Goal: Book appointment/travel/reservation

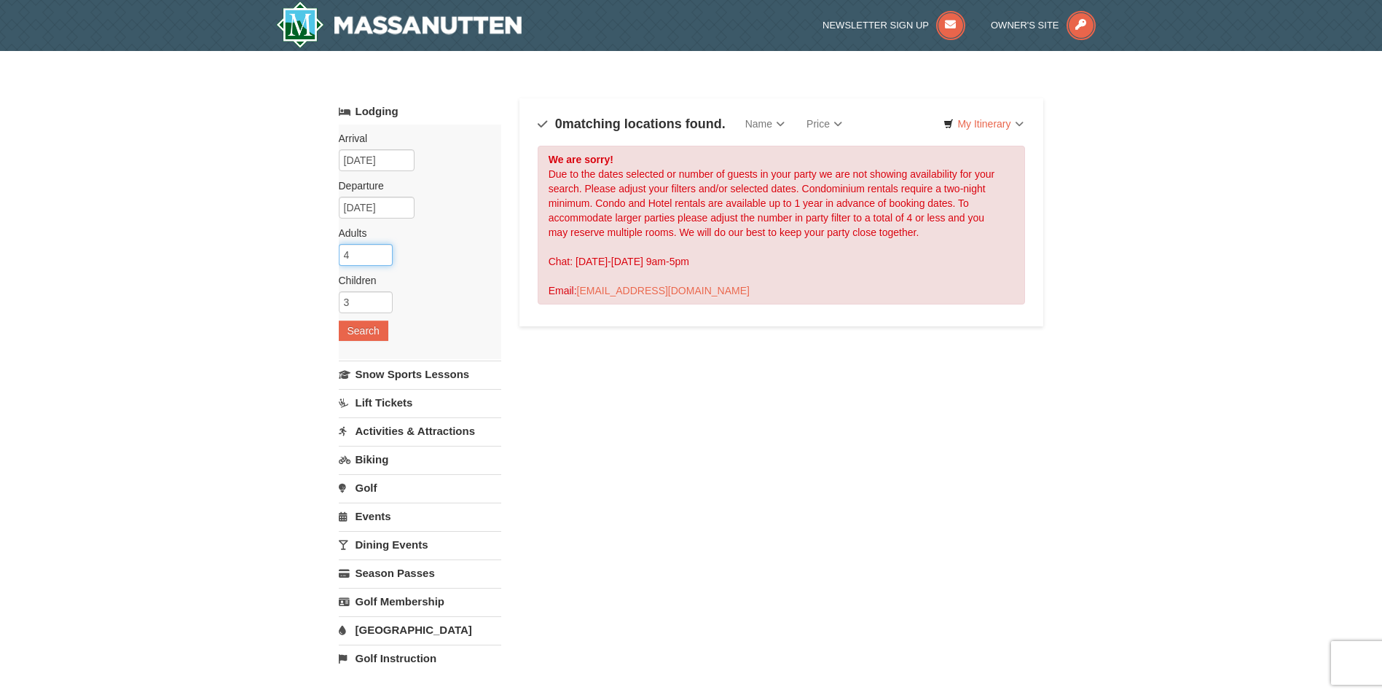
drag, startPoint x: 359, startPoint y: 256, endPoint x: 331, endPoint y: 253, distance: 27.8
click at [331, 253] on div "× Categories Map List Filter My Itinerary Questions? [PHONE_NUMBER] Lodging Arr…" at bounding box center [691, 466] width 734 height 800
type input "2"
click at [351, 334] on button "Search" at bounding box center [364, 330] width 50 height 20
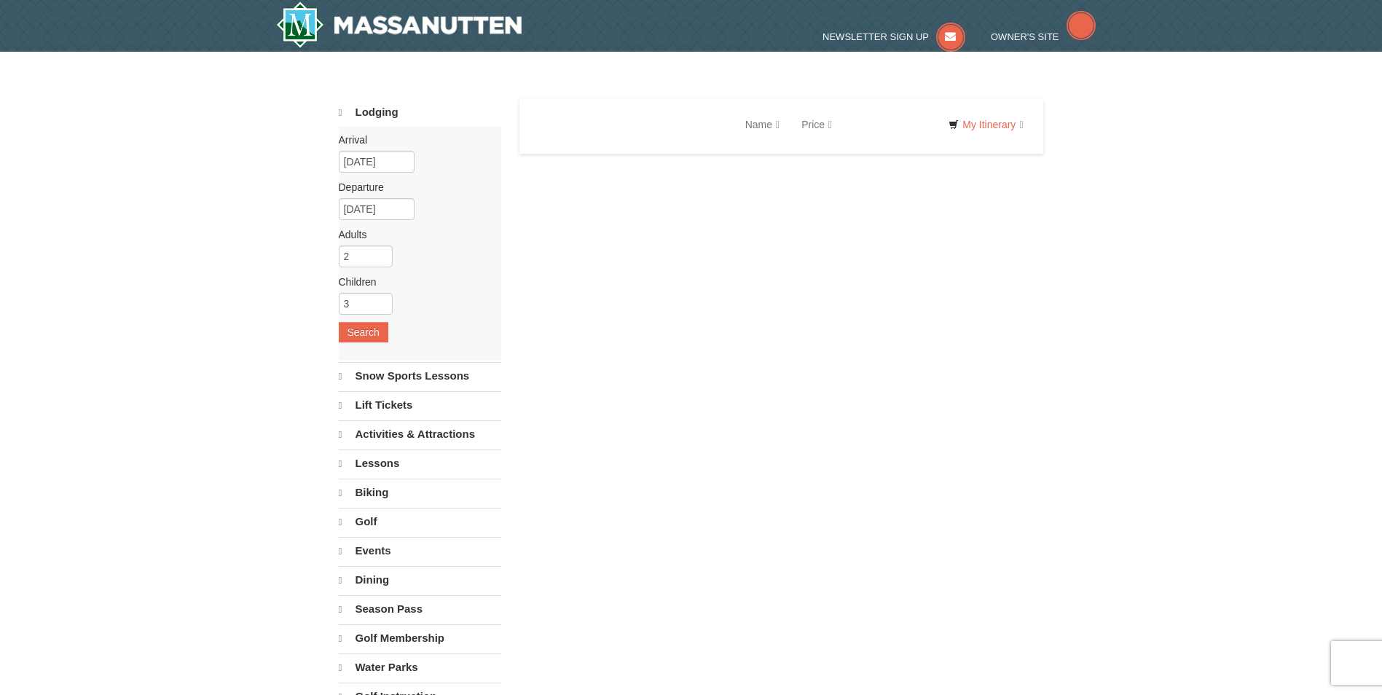
select select "9"
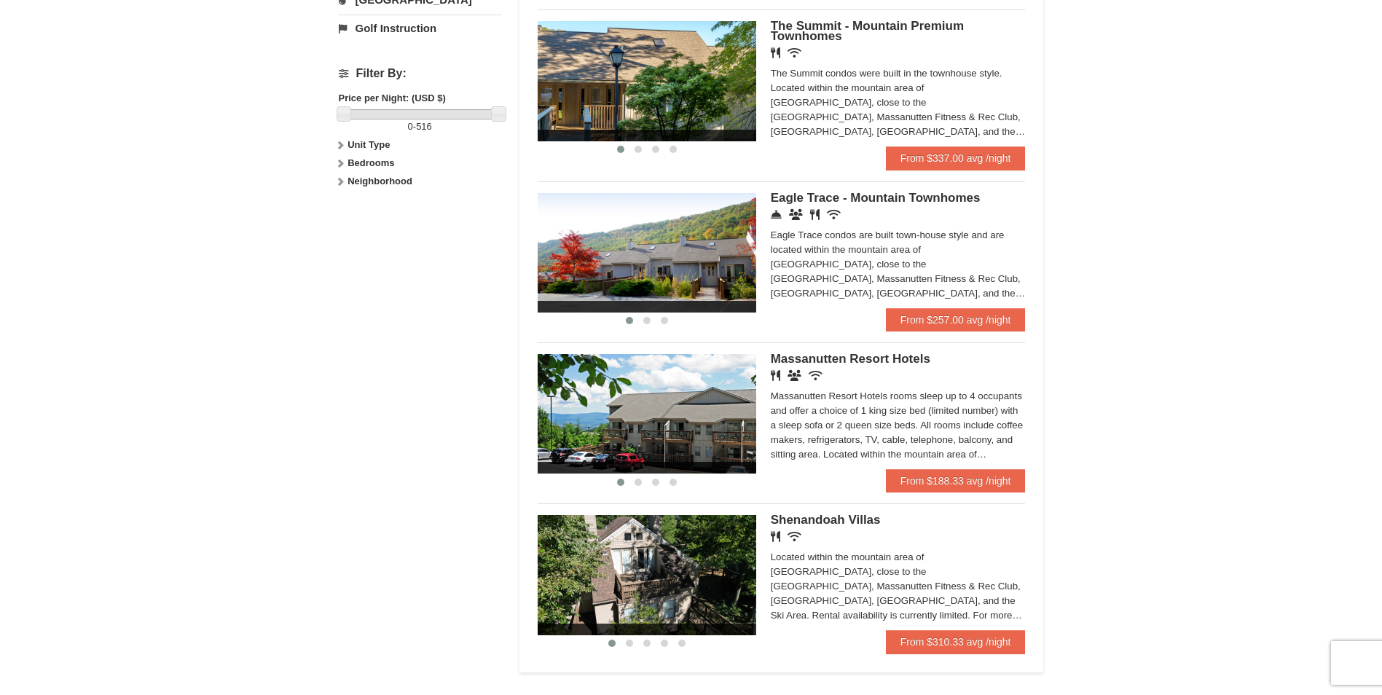
scroll to position [655, 0]
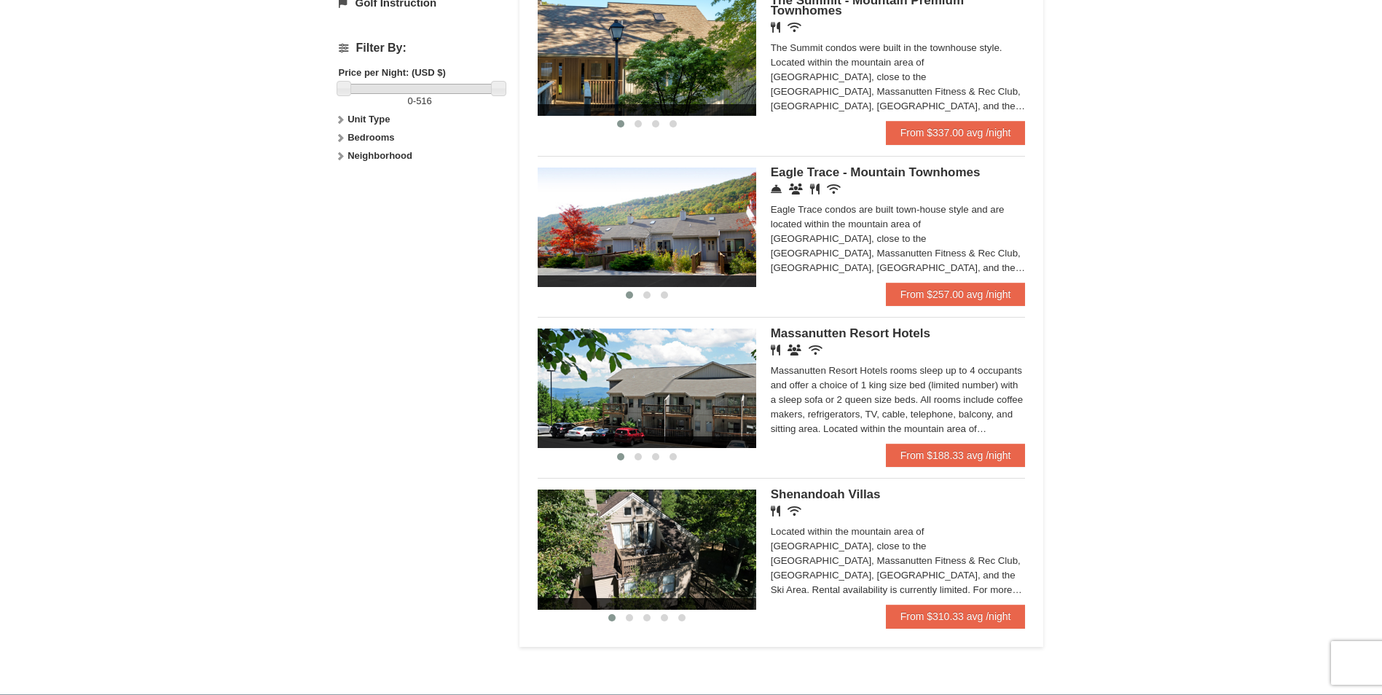
click at [871, 333] on span "Massanutten Resort Hotels" at bounding box center [851, 333] width 160 height 14
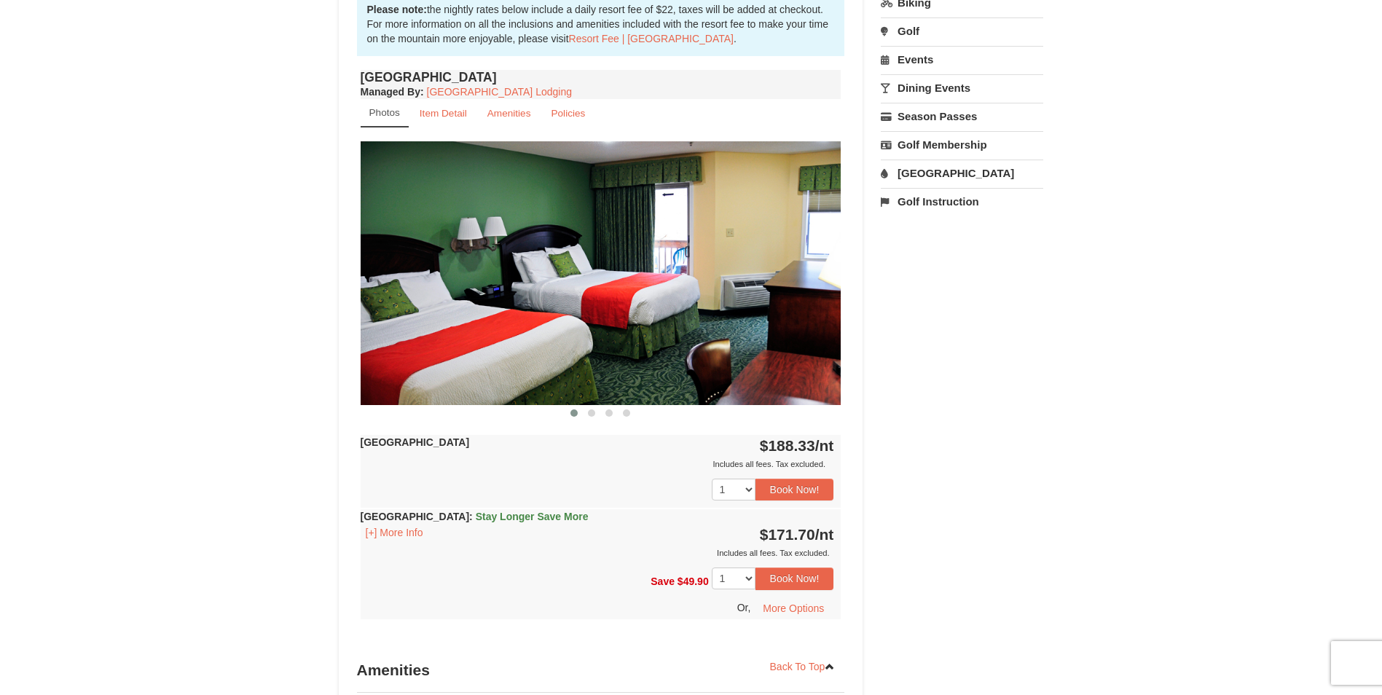
scroll to position [510, 0]
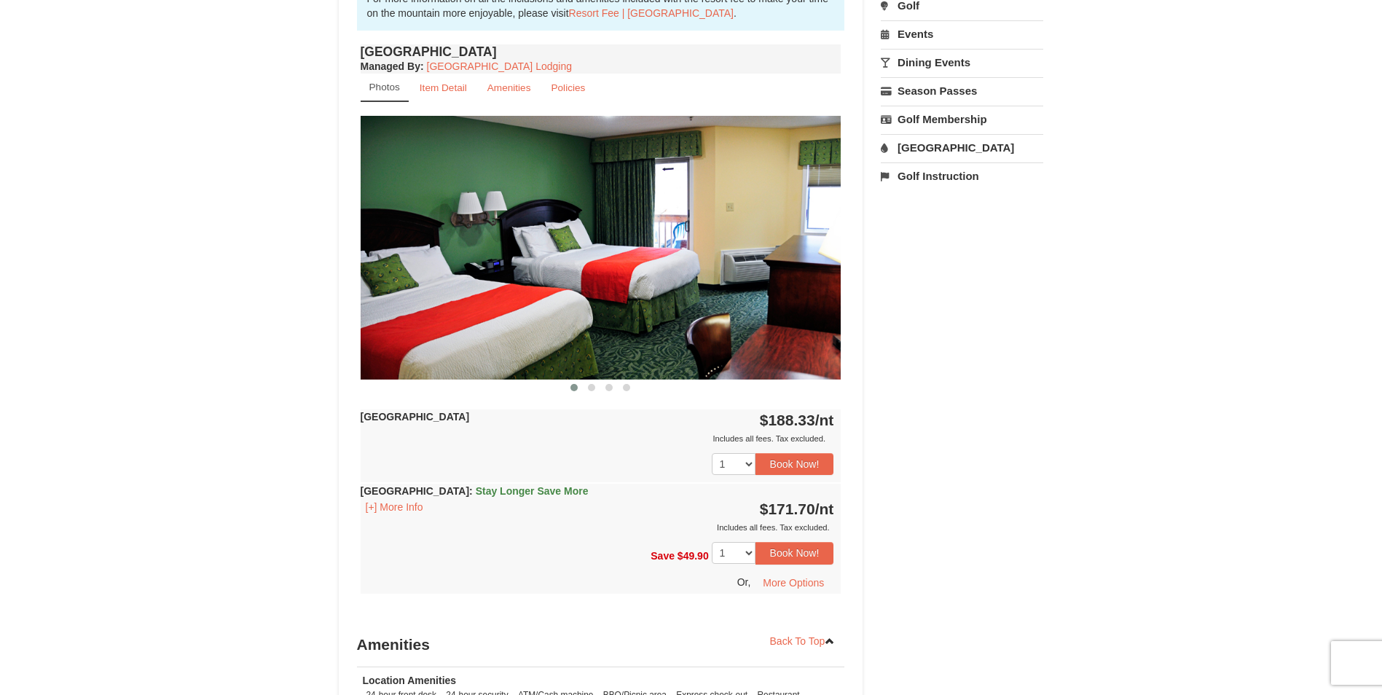
click at [789, 258] on img at bounding box center [601, 247] width 481 height 263
click at [591, 385] on span at bounding box center [591, 387] width 7 height 7
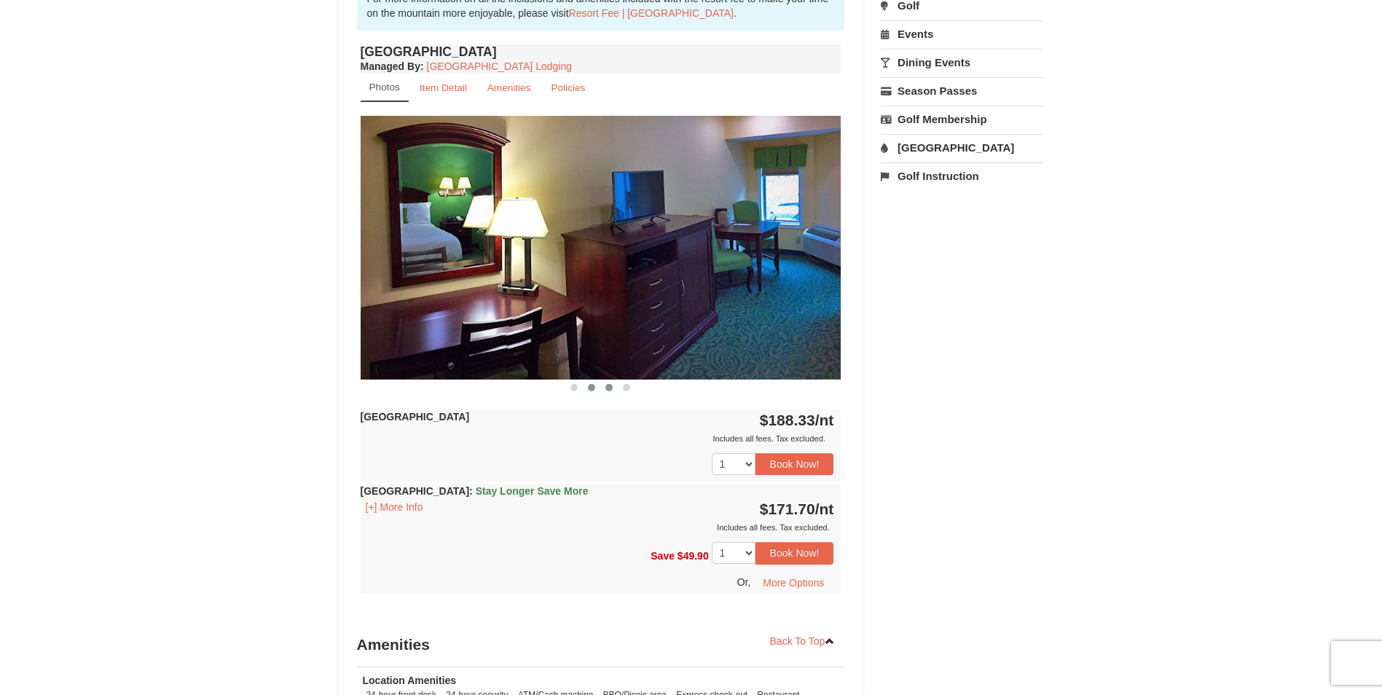
click at [607, 387] on span at bounding box center [608, 387] width 7 height 7
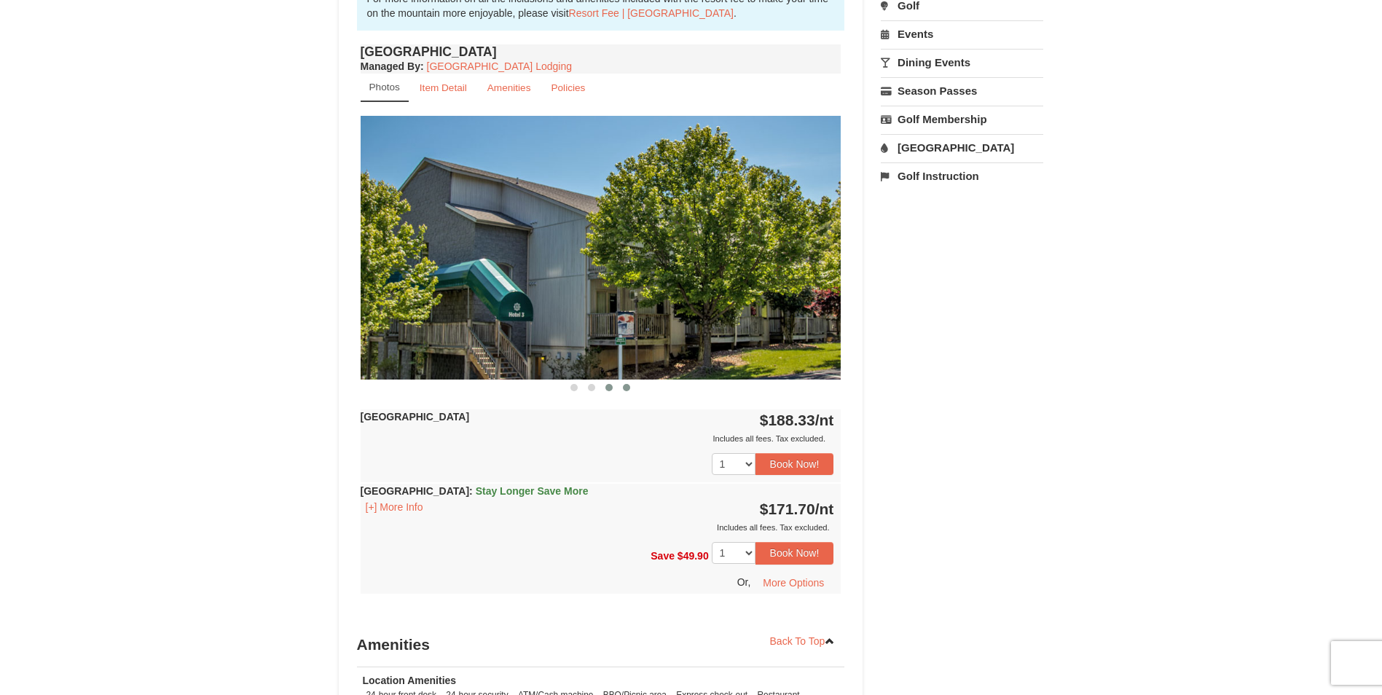
click at [629, 385] on span at bounding box center [626, 387] width 7 height 7
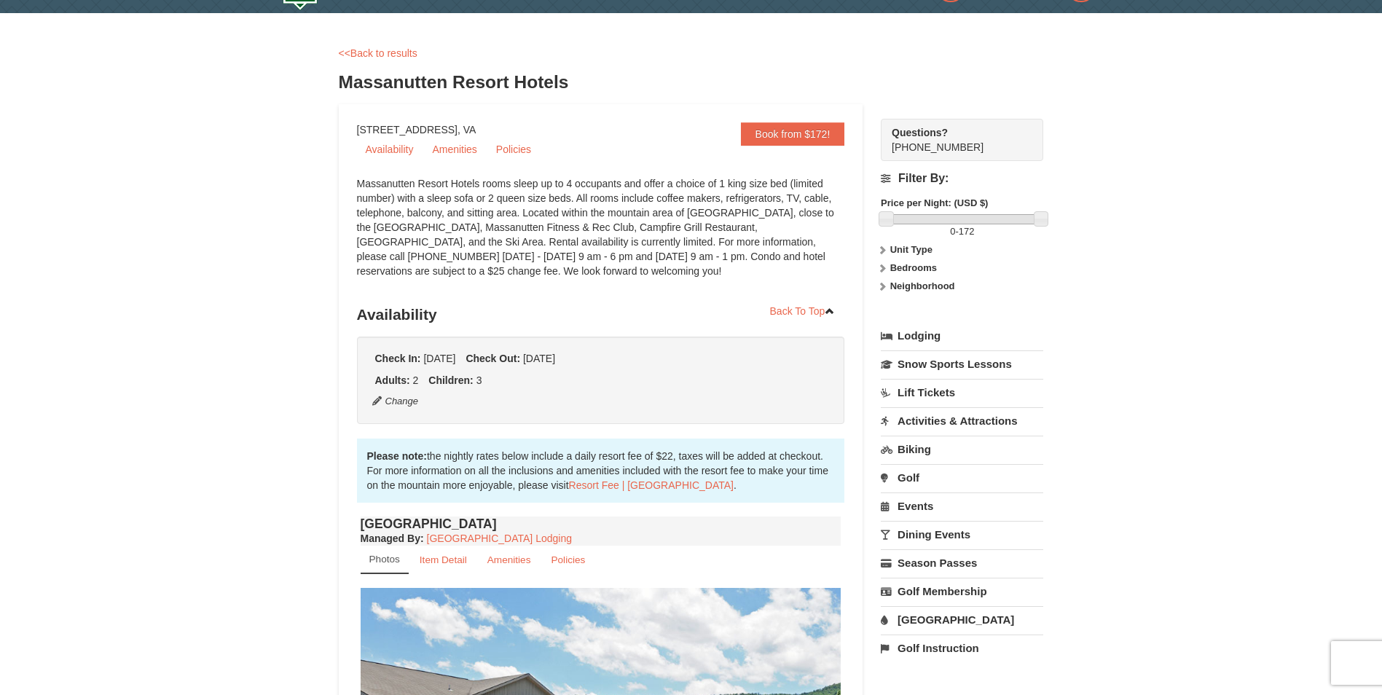
scroll to position [0, 0]
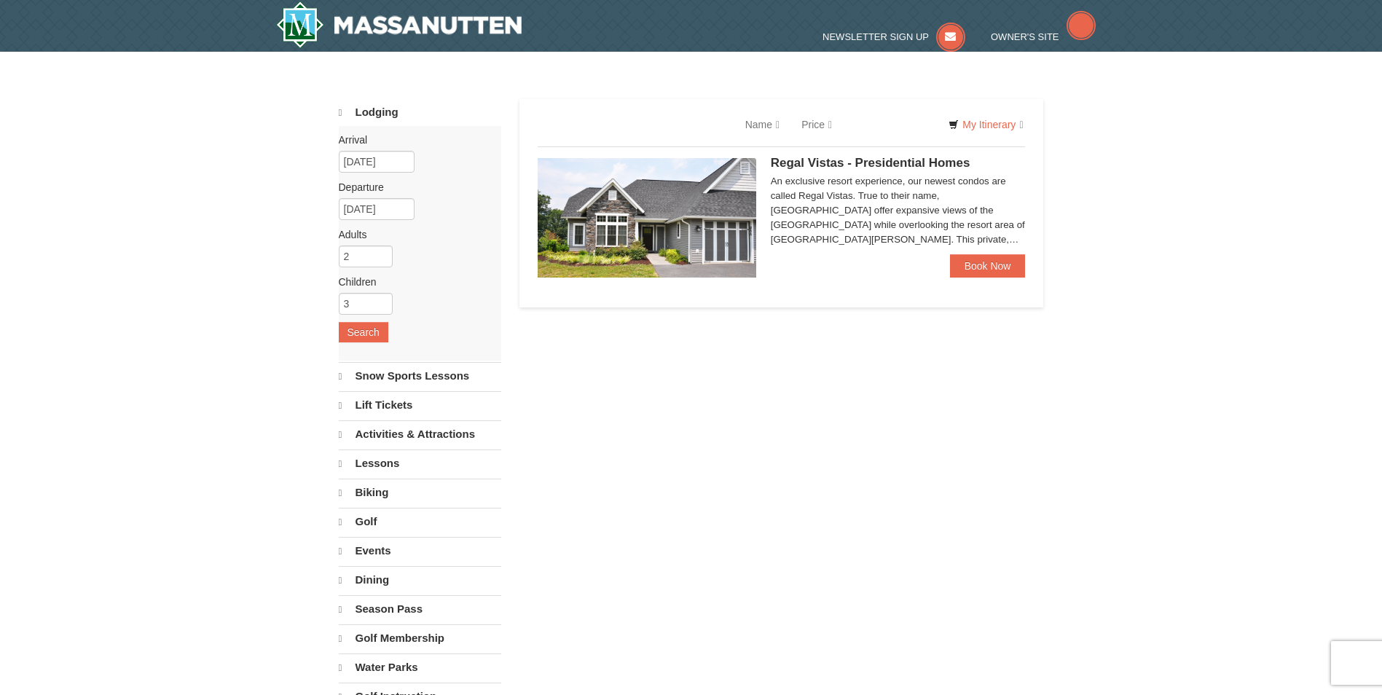
select select "9"
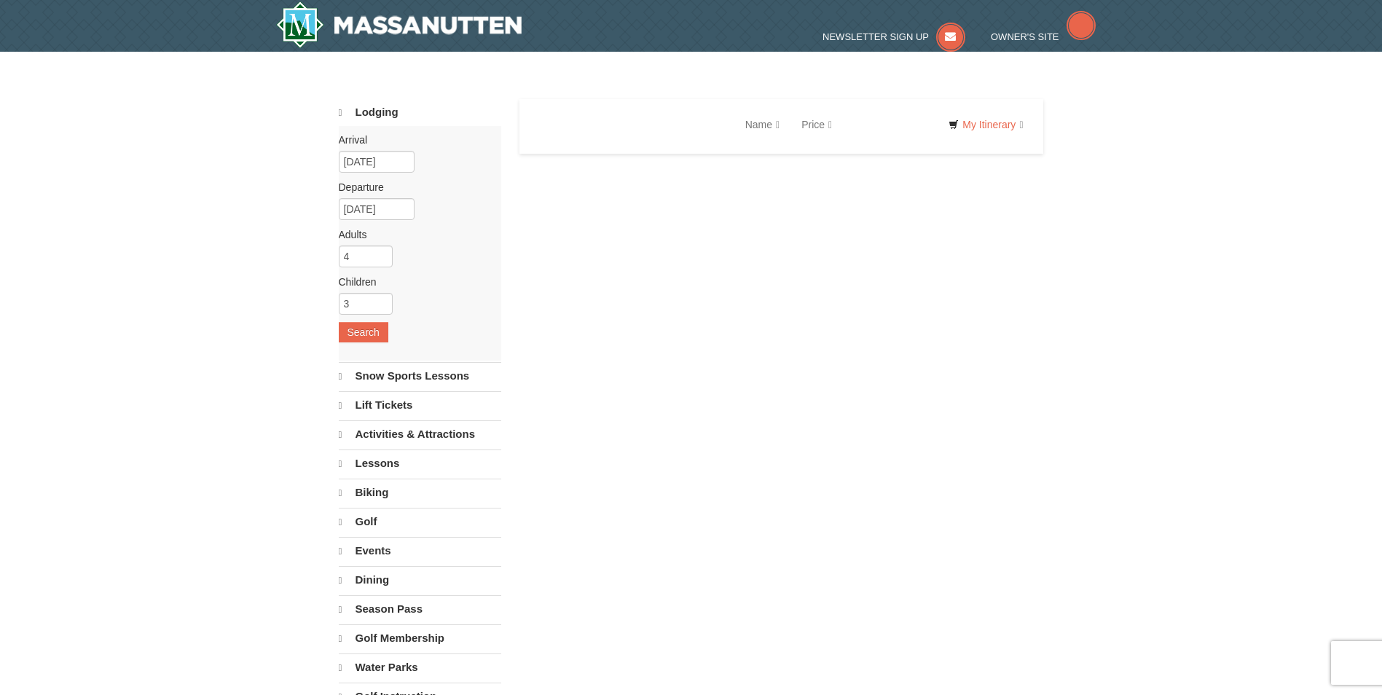
select select "9"
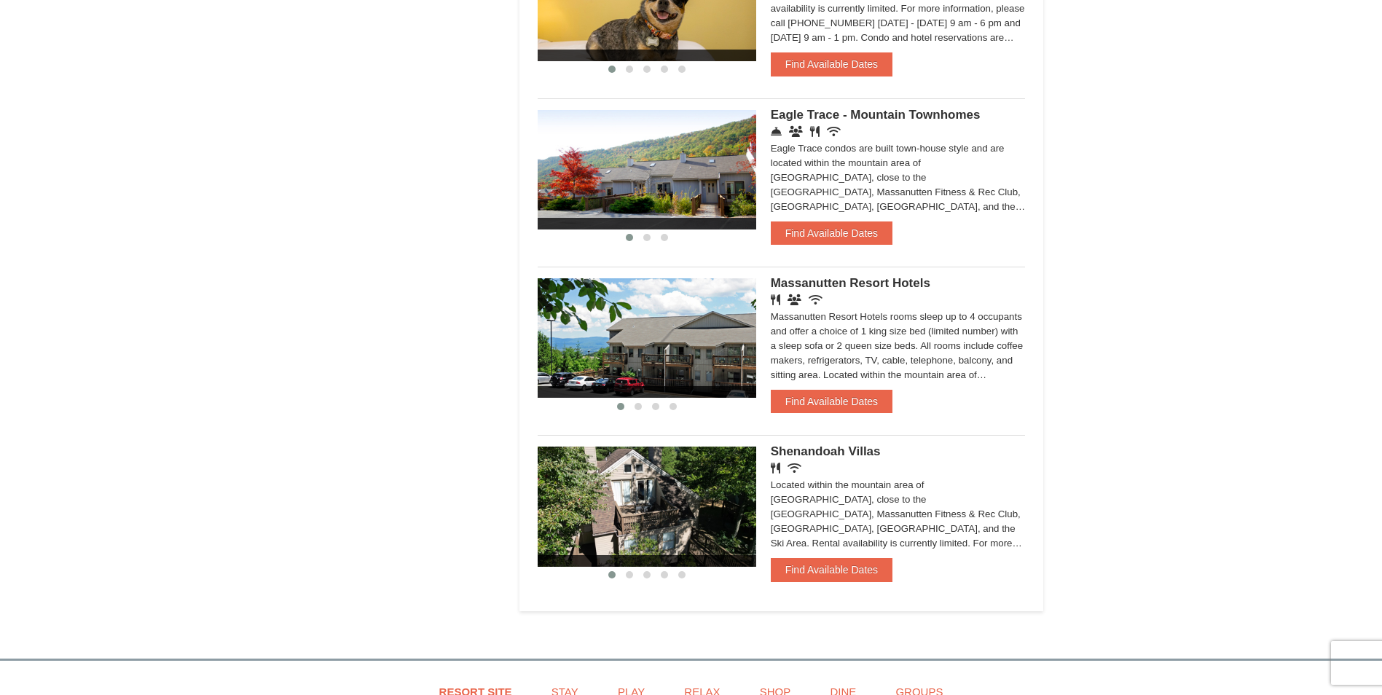
scroll to position [1020, 0]
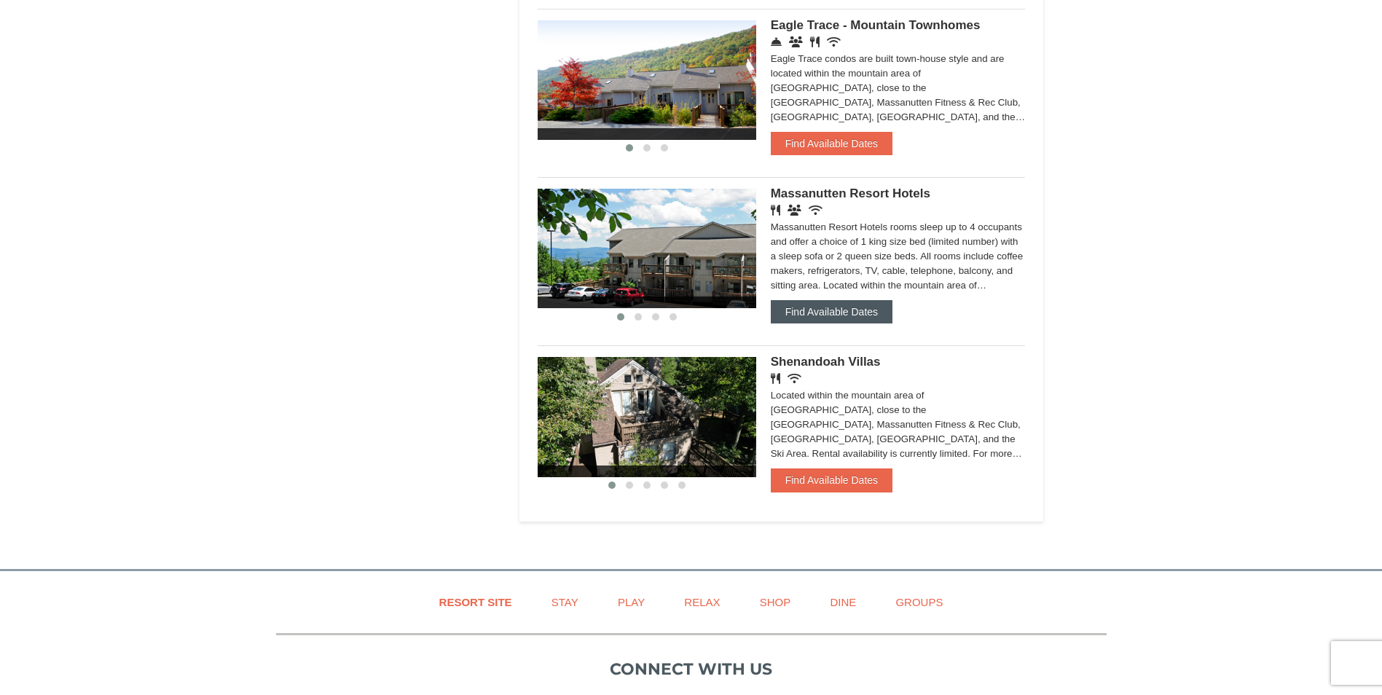
click at [812, 307] on button "Find Available Dates" at bounding box center [832, 311] width 122 height 23
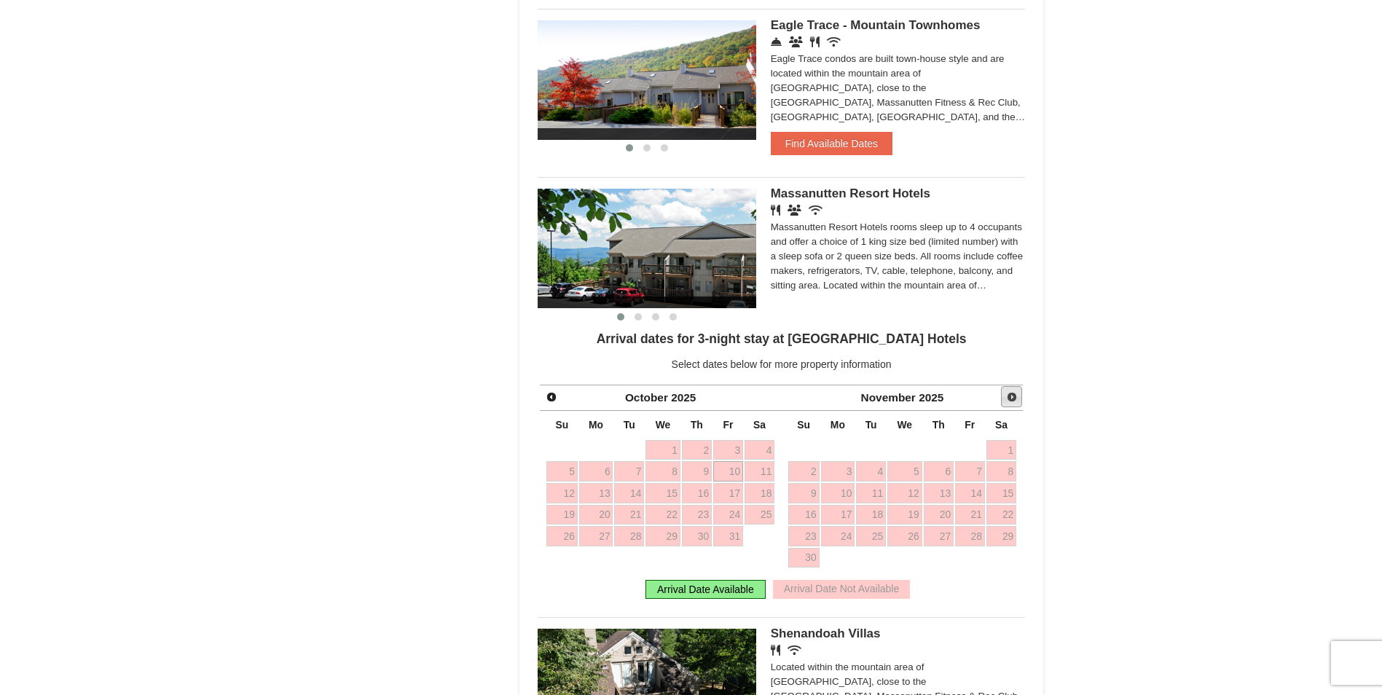
click at [1012, 398] on span "Next" at bounding box center [1012, 397] width 12 height 12
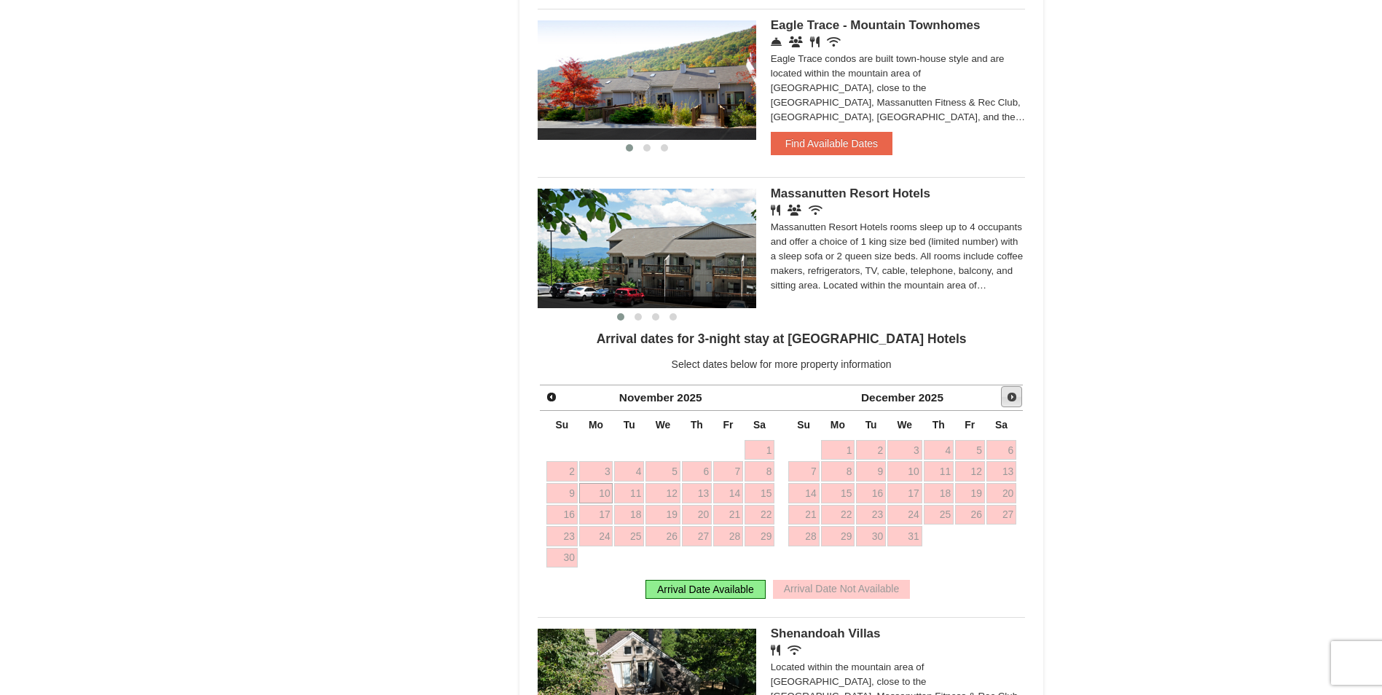
click at [1012, 398] on span "Next" at bounding box center [1012, 397] width 12 height 12
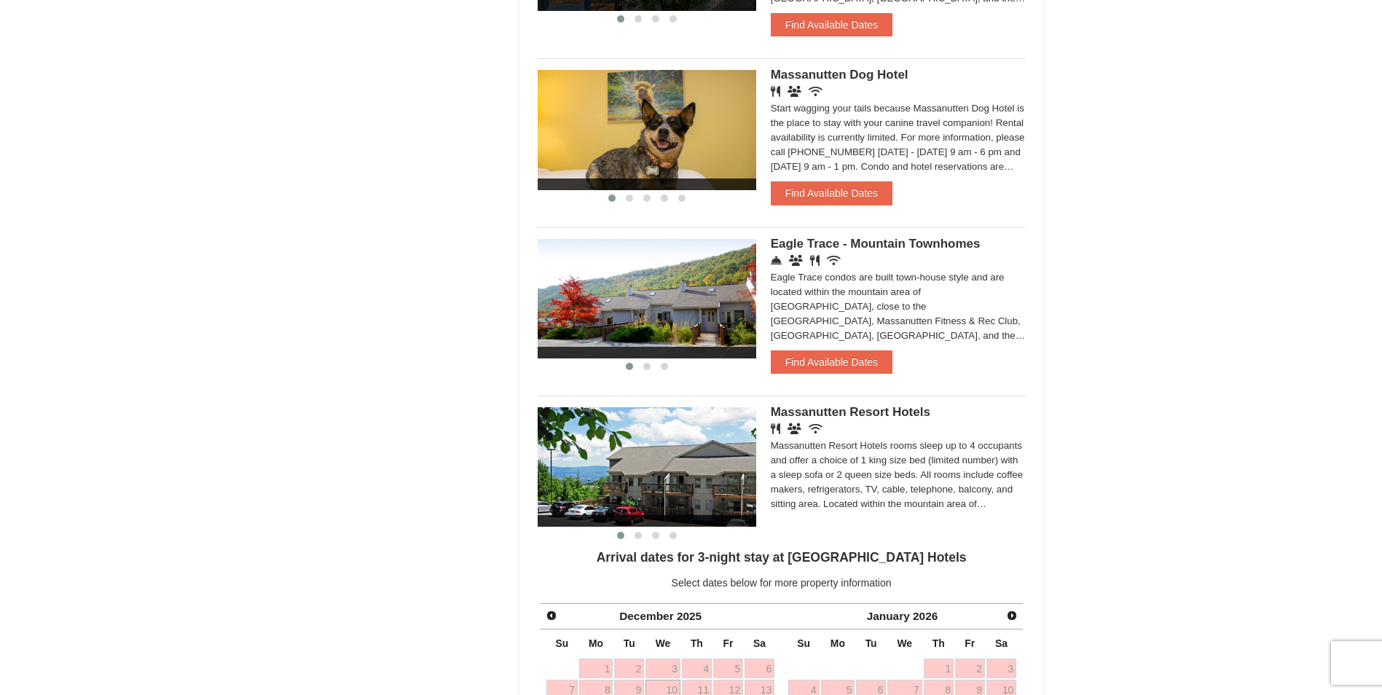
scroll to position [874, 0]
